Goal: Transaction & Acquisition: Purchase product/service

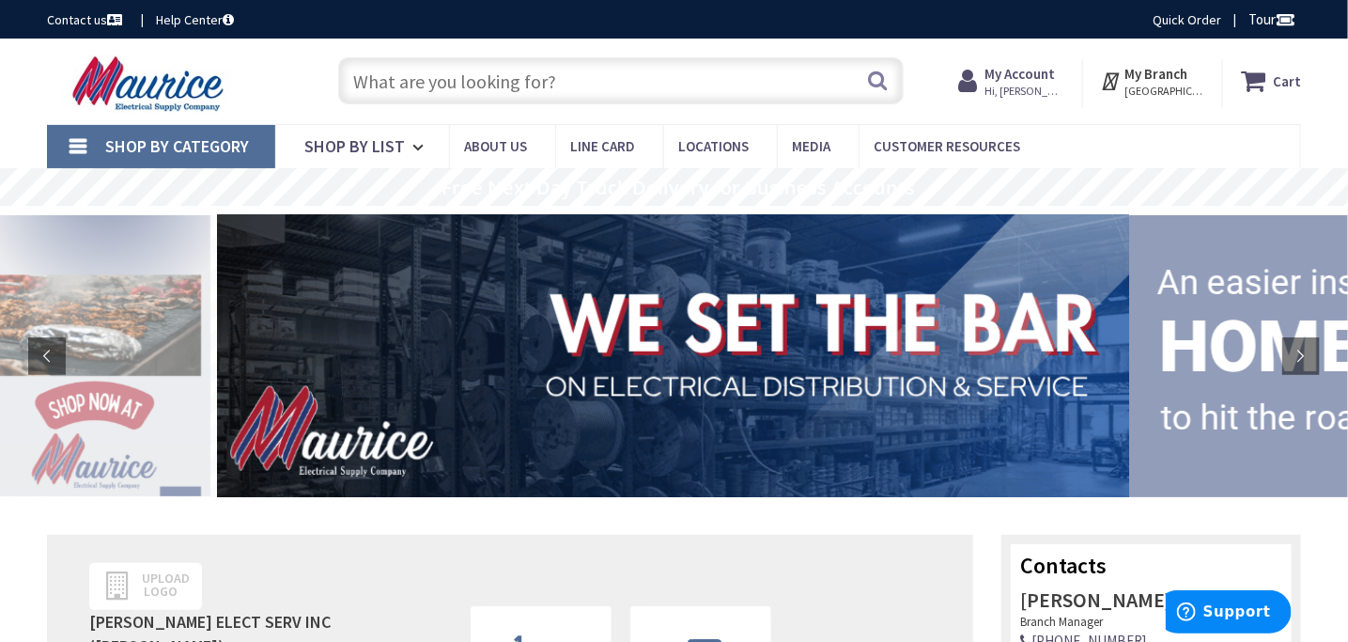
click at [76, 140] on link "Shop By Category" at bounding box center [161, 146] width 228 height 43
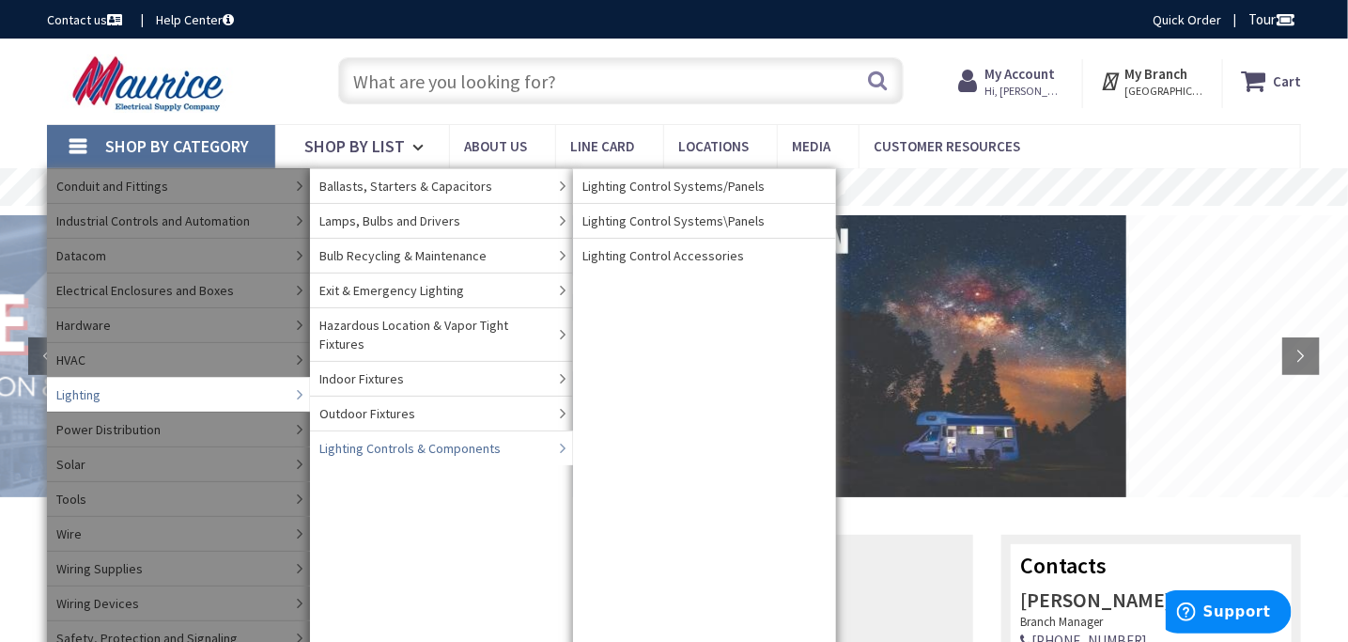
click at [412, 439] on span "Lighting Controls & Components" at bounding box center [409, 448] width 181 height 19
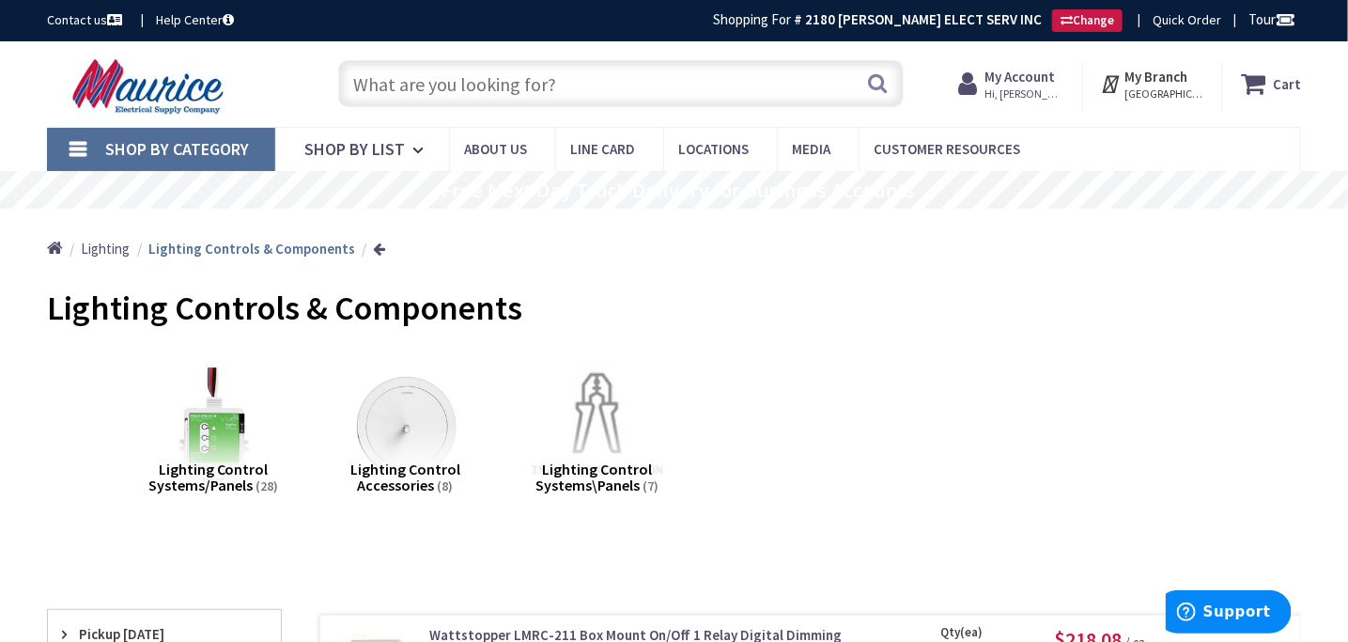
click at [620, 88] on input "text" at bounding box center [621, 83] width 566 height 47
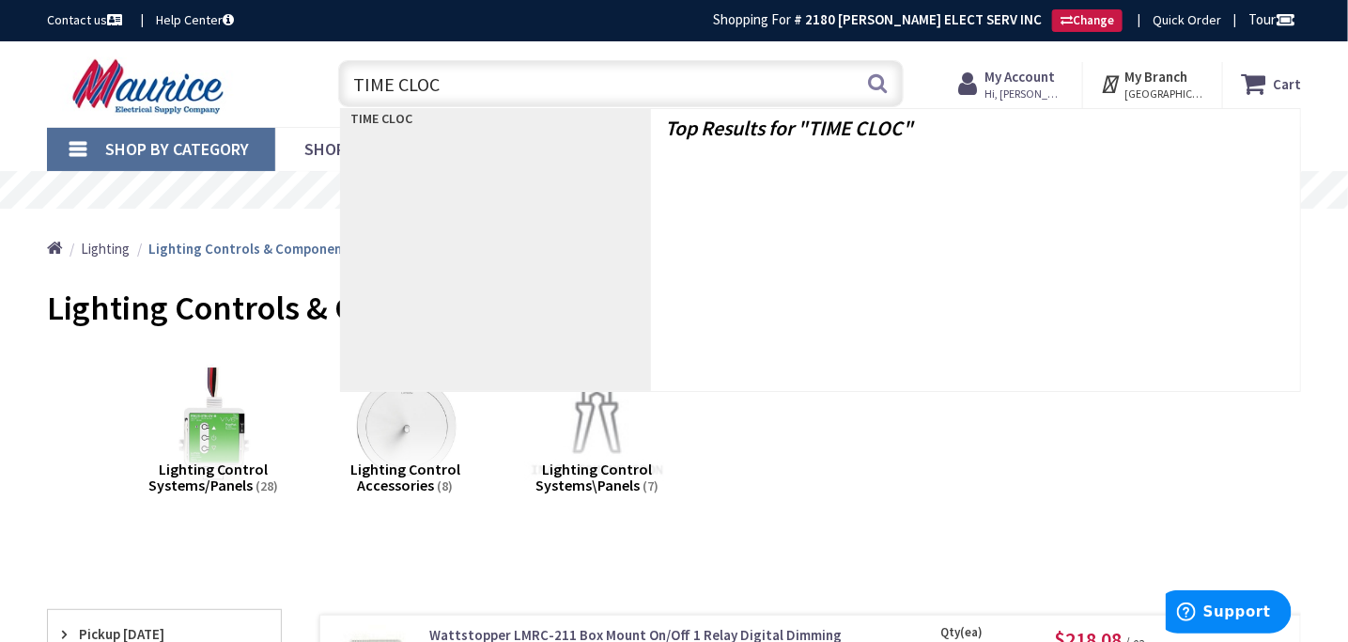
type input "TIME CLOCK"
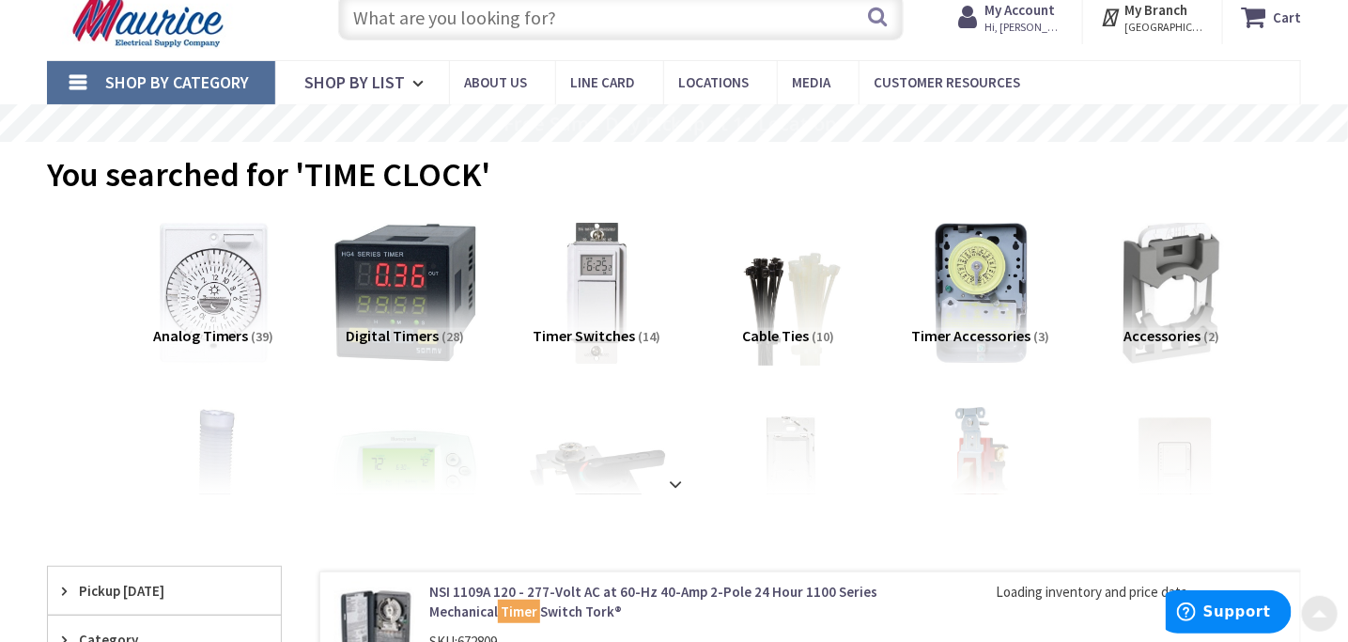
scroll to position [188, 0]
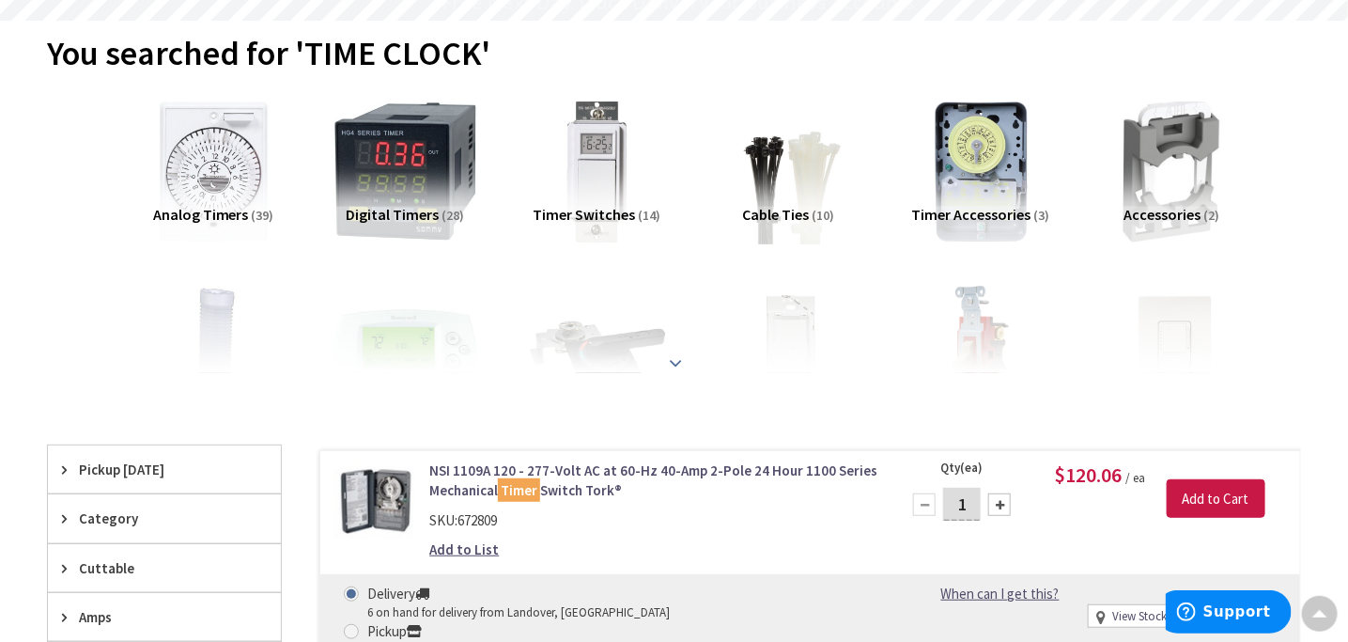
click at [671, 354] on strong at bounding box center [676, 362] width 23 height 21
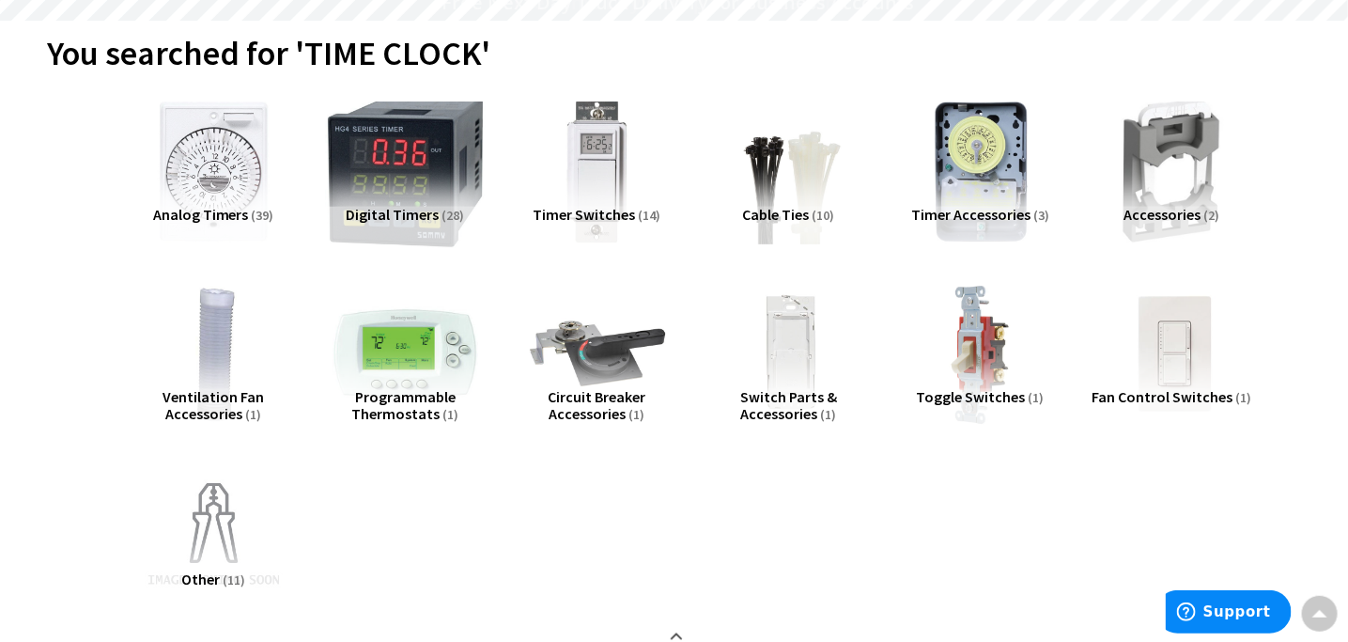
click at [433, 163] on img at bounding box center [405, 171] width 160 height 160
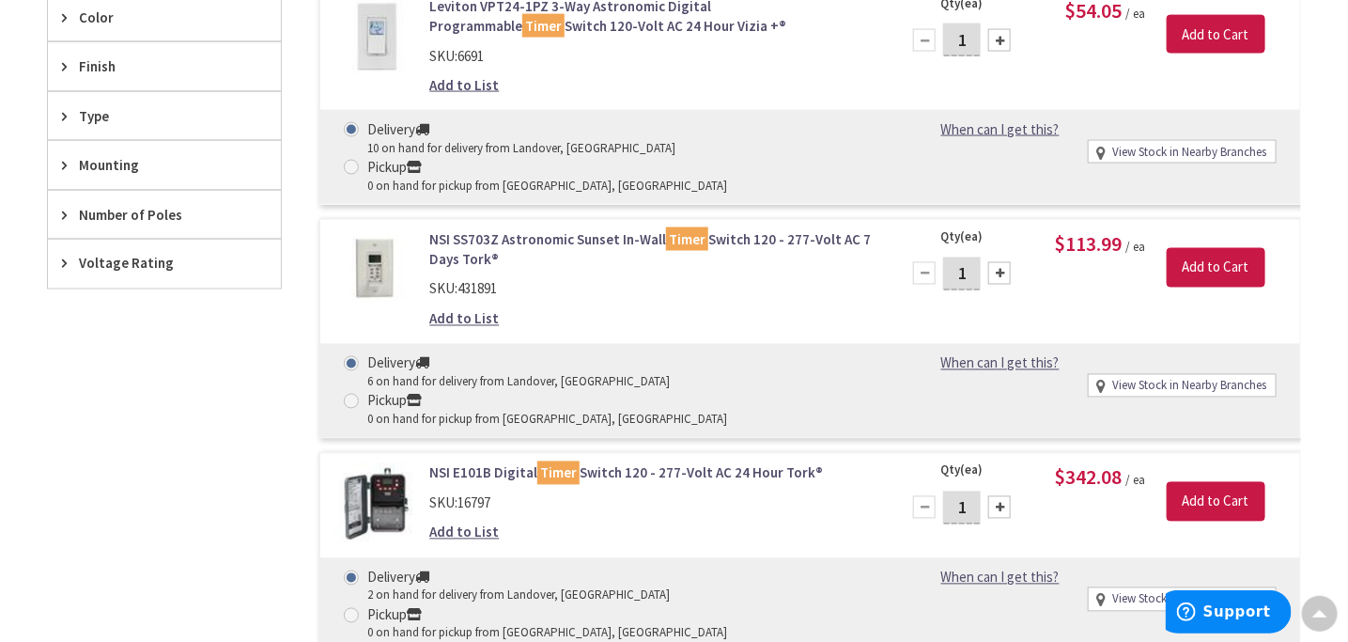
scroll to position [1248, 0]
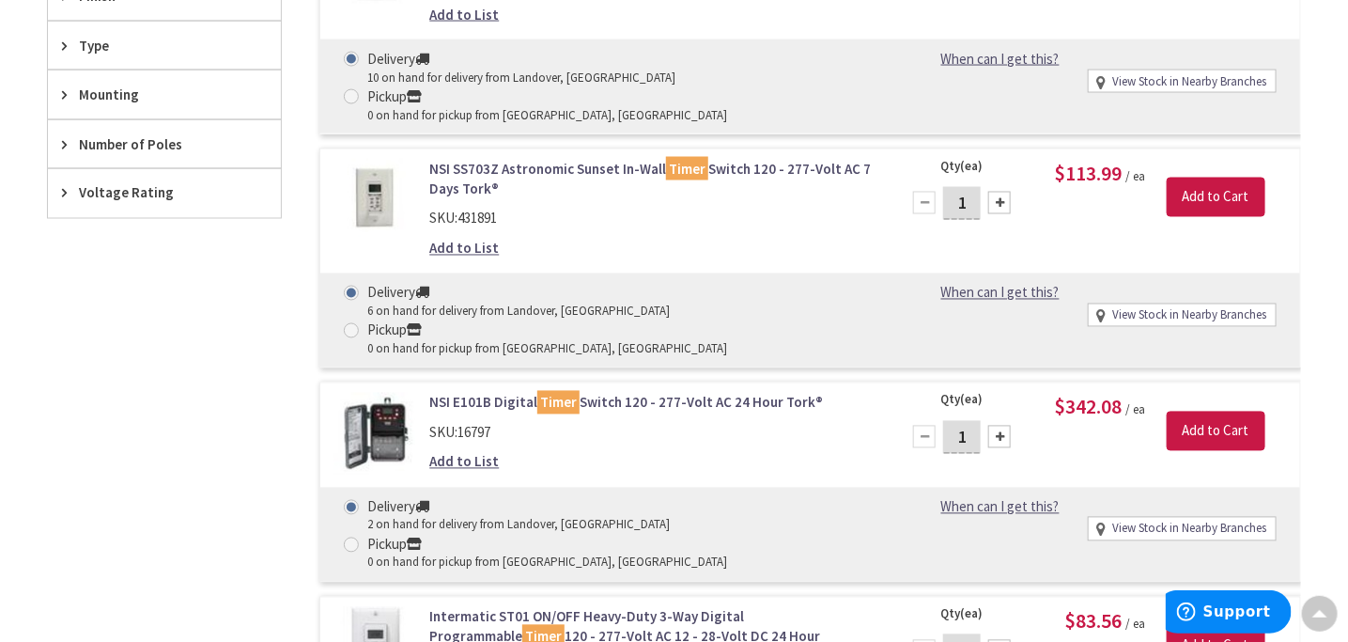
click at [120, 134] on span "Number of Poles" at bounding box center [155, 144] width 153 height 20
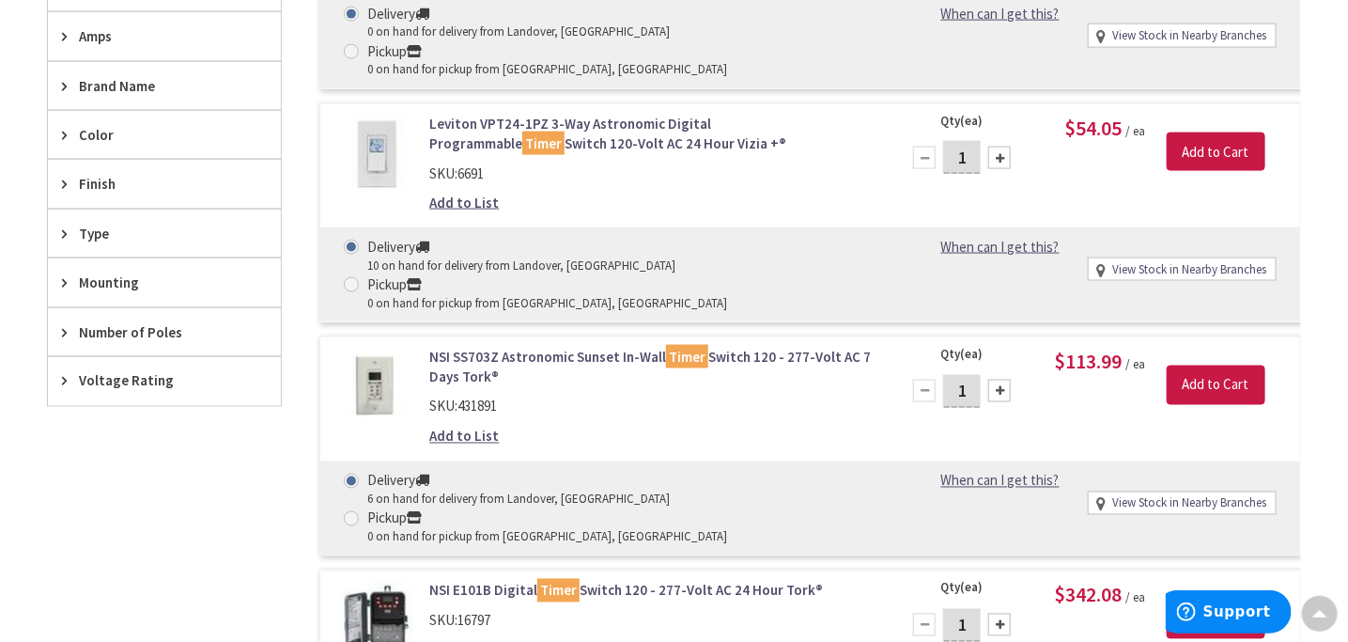
scroll to position [778, 0]
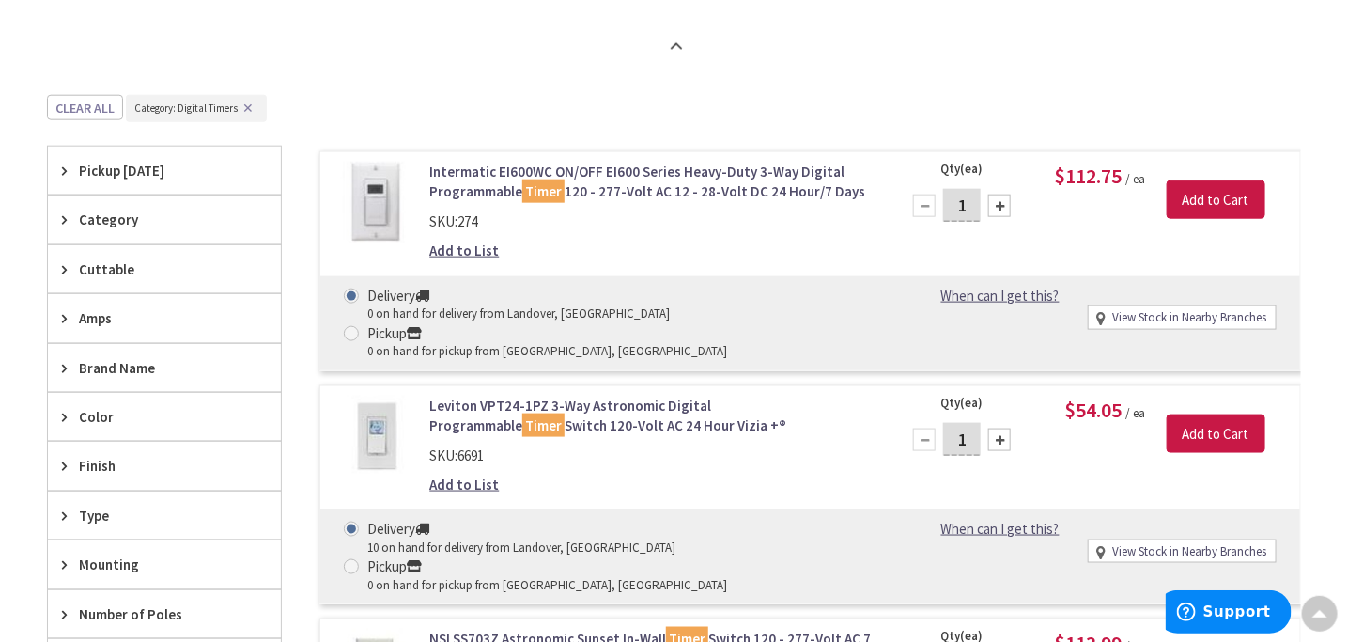
click at [116, 163] on span "Pickup [DATE]" at bounding box center [155, 171] width 153 height 20
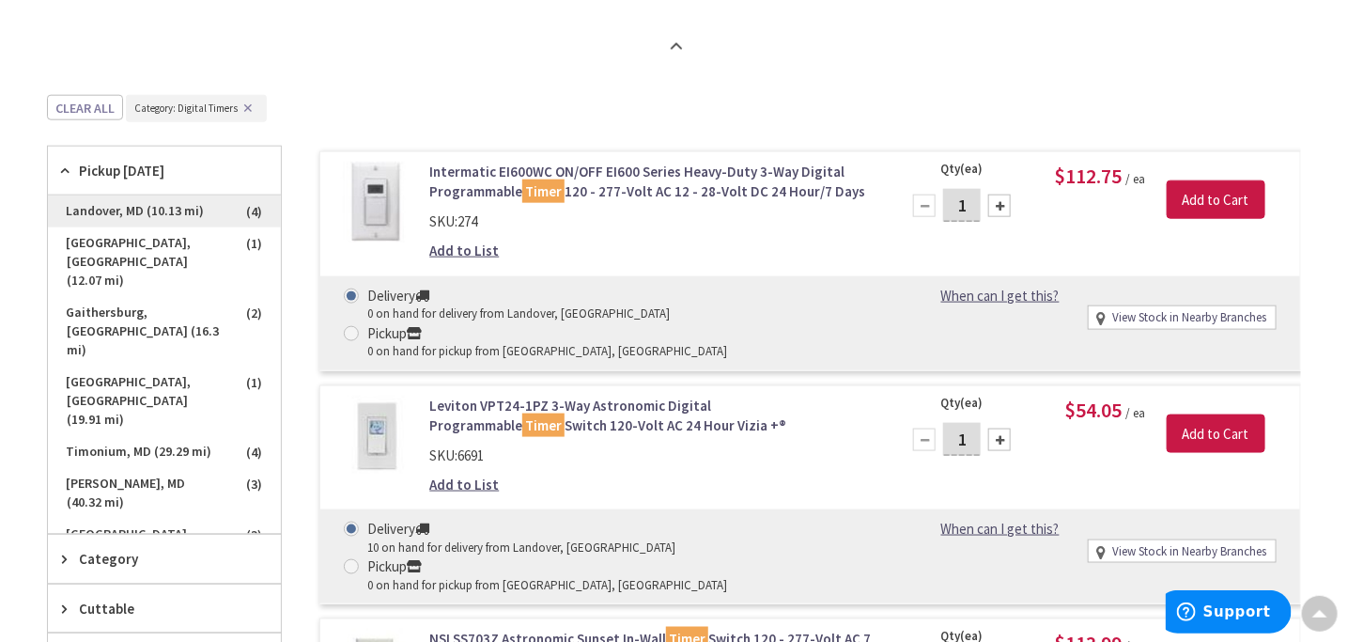
click at [122, 210] on span "Landover, MD (10.13 mi)" at bounding box center [164, 211] width 233 height 32
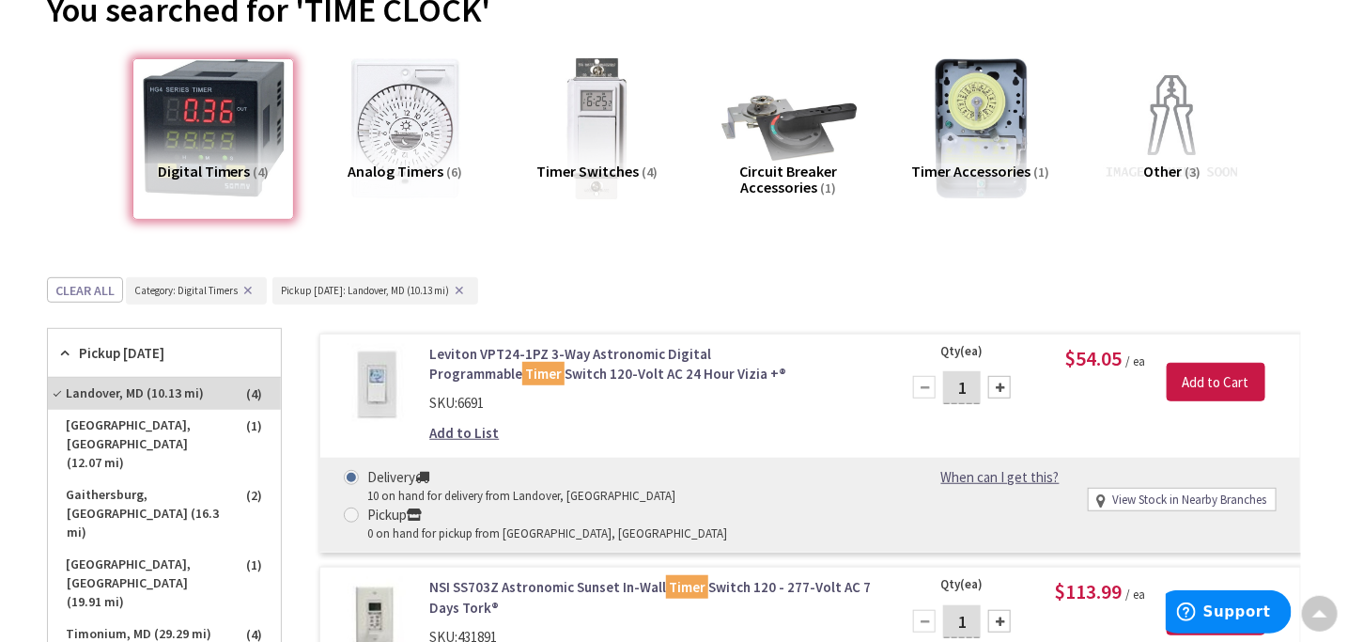
scroll to position [214, 0]
